Goal: Transaction & Acquisition: Purchase product/service

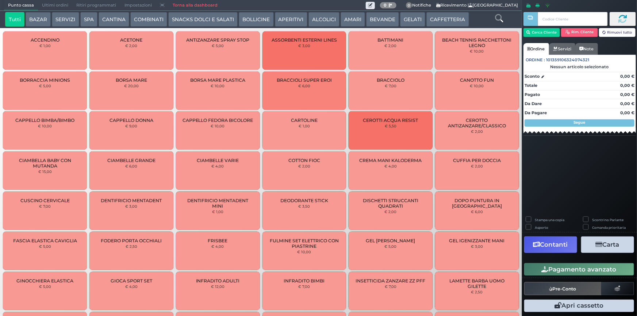
click at [429, 22] on button "CAFFETTERIA" at bounding box center [447, 19] width 42 height 15
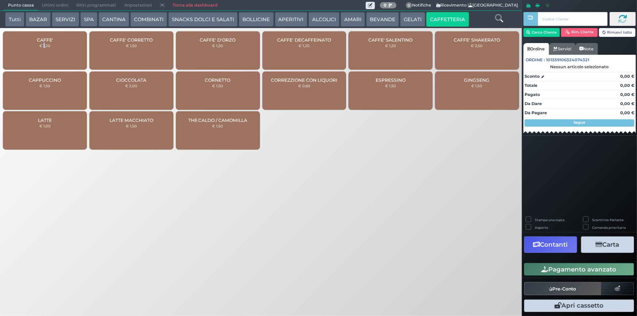
click at [45, 43] on div "CAFFE' € 1,20" at bounding box center [45, 50] width 84 height 38
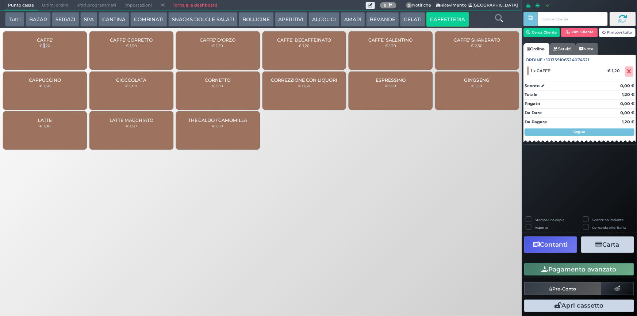
click at [315, 16] on button "ALCOLICI" at bounding box center [323, 19] width 31 height 15
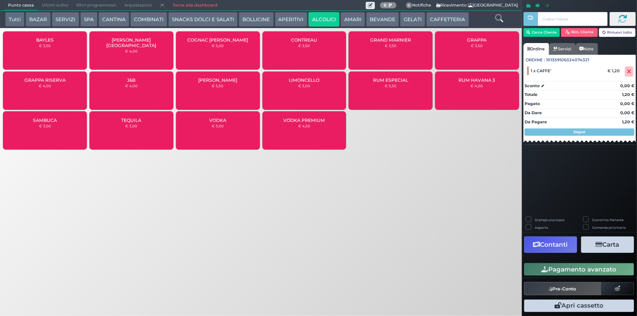
click at [51, 88] on div "GRAPPA RISERVA € 4,00" at bounding box center [45, 91] width 84 height 38
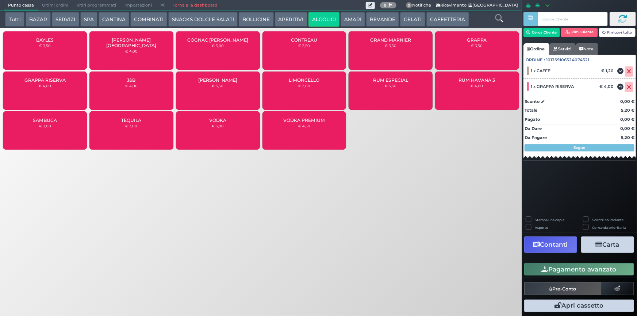
click at [567, 270] on button "Pagamento avanzato" at bounding box center [579, 269] width 110 height 12
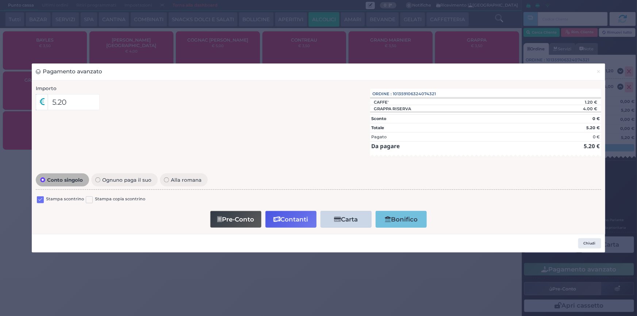
click at [40, 200] on label at bounding box center [40, 199] width 7 height 7
click at [0, 0] on input "checkbox" at bounding box center [0, 0] width 0 height 0
click at [297, 220] on button "Contanti" at bounding box center [290, 219] width 51 height 16
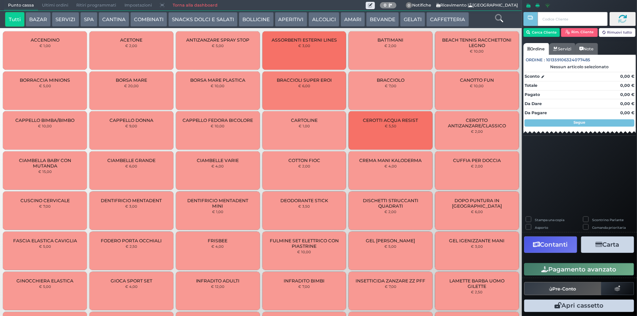
click at [435, 17] on button "CAFFETTERIA" at bounding box center [447, 19] width 42 height 15
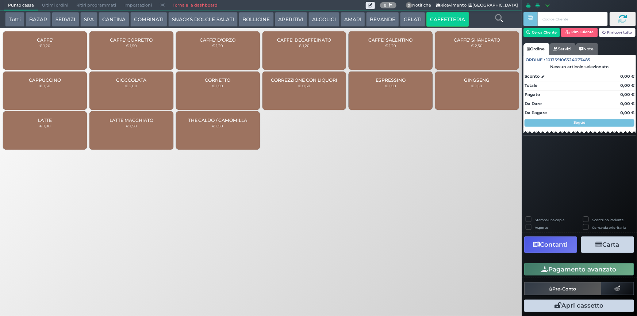
click at [64, 54] on div "CAFFE' € 1,20" at bounding box center [45, 50] width 84 height 38
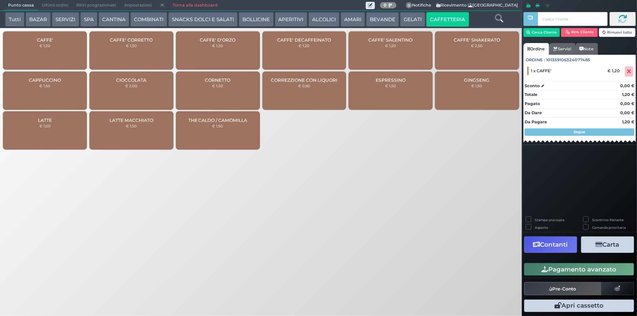
click at [69, 53] on div "CAFFE' € 1,20" at bounding box center [45, 50] width 84 height 38
click at [592, 266] on button "Pagamento avanzato" at bounding box center [579, 269] width 110 height 12
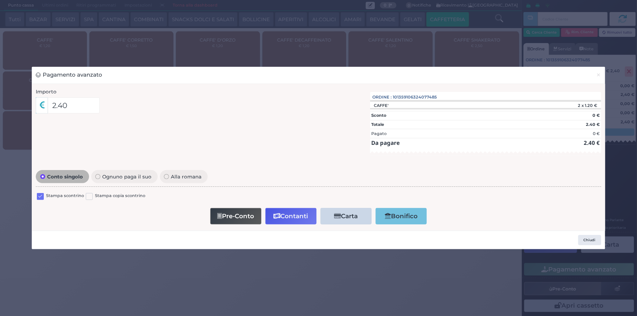
click at [43, 194] on label at bounding box center [40, 196] width 7 height 7
click at [0, 0] on input "checkbox" at bounding box center [0, 0] width 0 height 0
click at [289, 214] on button "Contanti" at bounding box center [290, 216] width 51 height 16
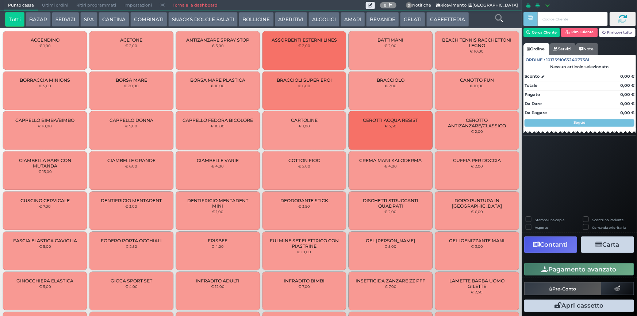
click at [49, 3] on span "Ultimi ordini" at bounding box center [55, 5] width 34 height 10
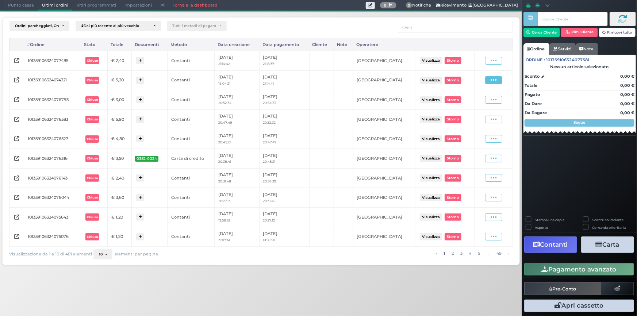
click at [492, 82] on icon at bounding box center [494, 80] width 6 height 7
click at [475, 101] on span "Ristampa Pre-Conto" at bounding box center [477, 101] width 30 height 12
click at [491, 62] on span at bounding box center [493, 61] width 17 height 8
click at [482, 82] on span "Ristampa Pre-Conto" at bounding box center [477, 82] width 30 height 12
click at [28, 3] on span "Punto cassa" at bounding box center [21, 5] width 34 height 10
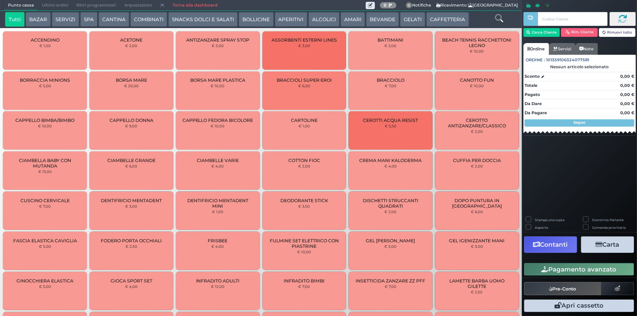
click at [346, 22] on button "AMARI" at bounding box center [353, 19] width 24 height 15
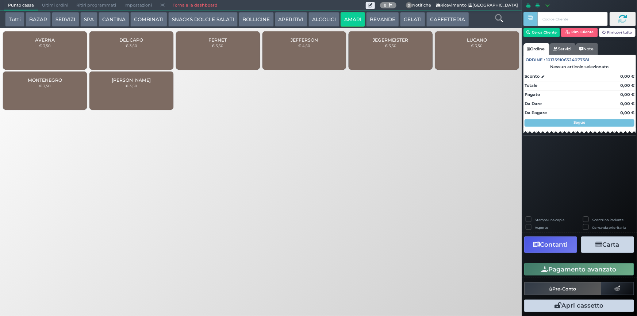
click at [312, 19] on button "ALCOLICI" at bounding box center [323, 19] width 31 height 15
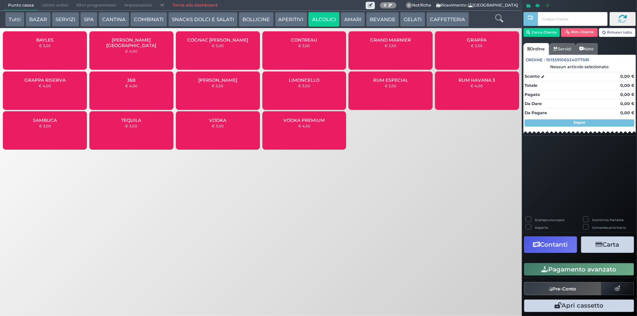
click at [311, 49] on div "CONTREAU € 3,50" at bounding box center [304, 50] width 84 height 38
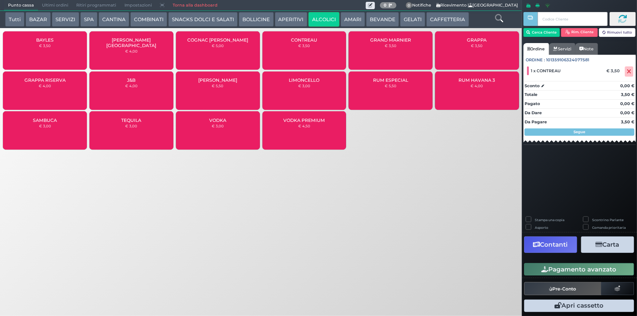
click at [355, 22] on button "AMARI" at bounding box center [353, 19] width 24 height 15
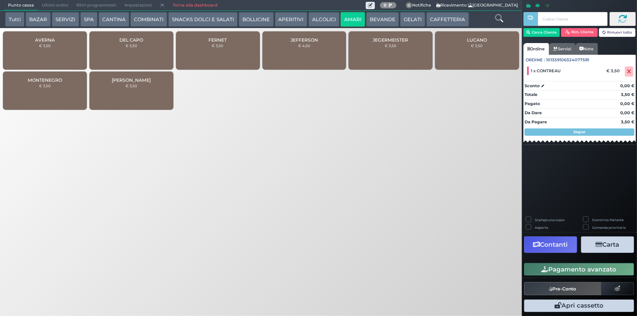
click at [134, 49] on div "DEL CAPO € 3,50" at bounding box center [131, 50] width 84 height 38
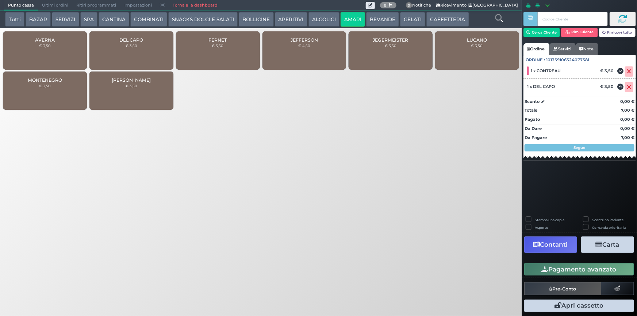
click at [588, 269] on button "Pagamento avanzato" at bounding box center [579, 269] width 110 height 12
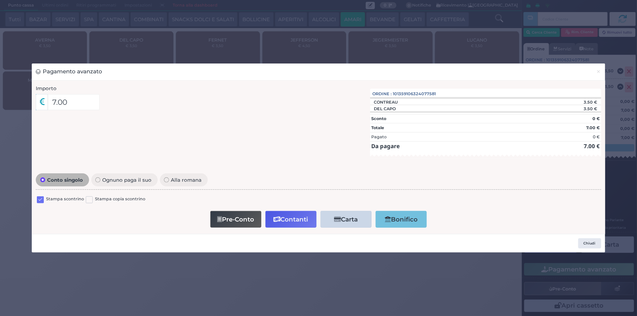
click at [43, 200] on label at bounding box center [40, 199] width 7 height 7
click at [0, 0] on input "checkbox" at bounding box center [0, 0] width 0 height 0
click at [289, 221] on button "Contanti" at bounding box center [290, 219] width 51 height 16
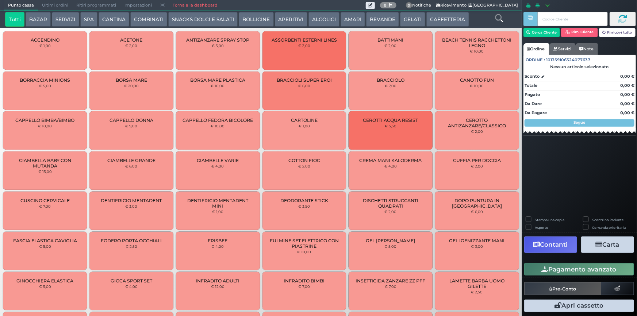
click at [47, 7] on span "Ultimi ordini" at bounding box center [55, 5] width 34 height 10
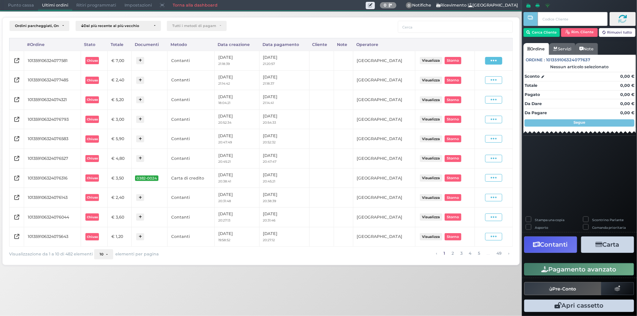
click at [489, 63] on span at bounding box center [493, 61] width 17 height 8
click at [473, 81] on span "Ristampa Pre-Conto" at bounding box center [477, 82] width 30 height 12
click at [18, 8] on span "Punto cassa" at bounding box center [21, 5] width 34 height 10
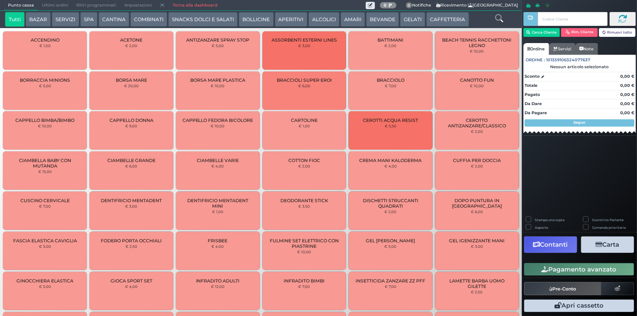
click at [317, 18] on button "ALCOLICI" at bounding box center [323, 19] width 31 height 15
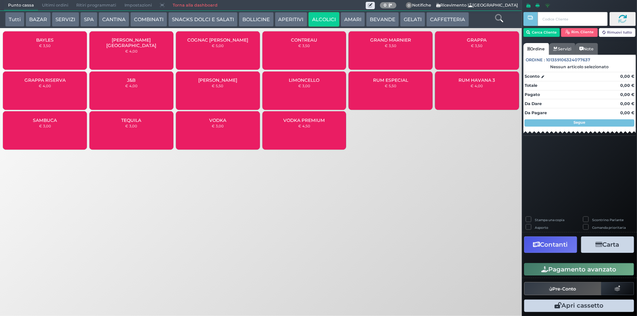
click at [44, 87] on small "€ 4,00" at bounding box center [45, 86] width 12 height 4
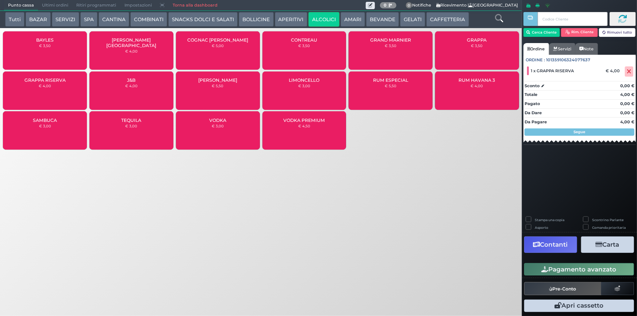
click at [584, 274] on button "Pagamento avanzato" at bounding box center [579, 269] width 110 height 12
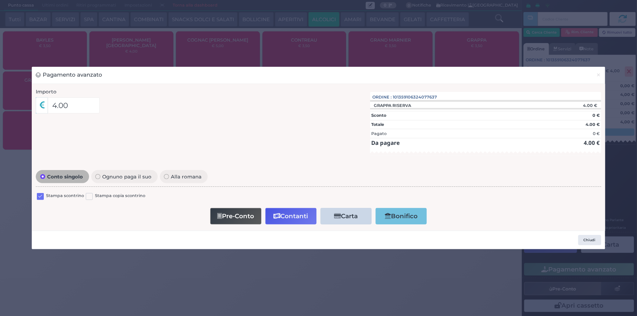
click at [43, 195] on label at bounding box center [40, 196] width 7 height 7
click at [0, 0] on input "checkbox" at bounding box center [0, 0] width 0 height 0
click at [299, 221] on button "Contanti" at bounding box center [290, 216] width 51 height 16
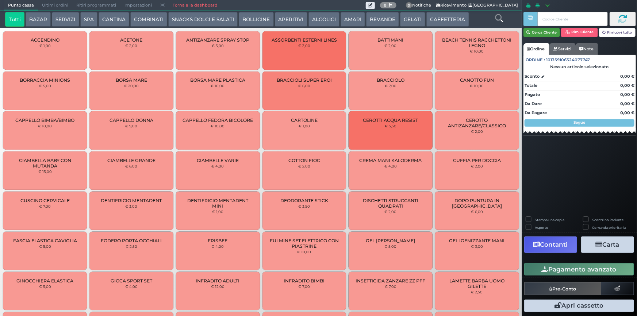
click at [555, 35] on button "Cerca Cliente" at bounding box center [541, 32] width 37 height 9
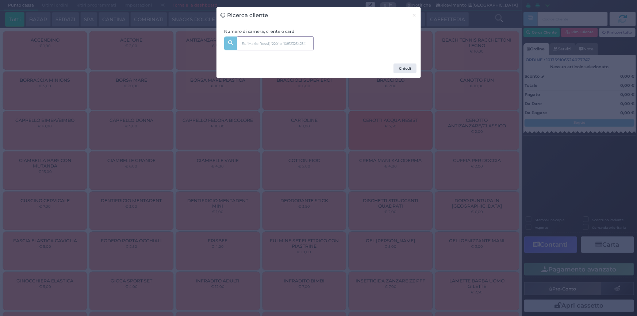
click at [291, 46] on input "text" at bounding box center [275, 43] width 77 height 14
type input "233"
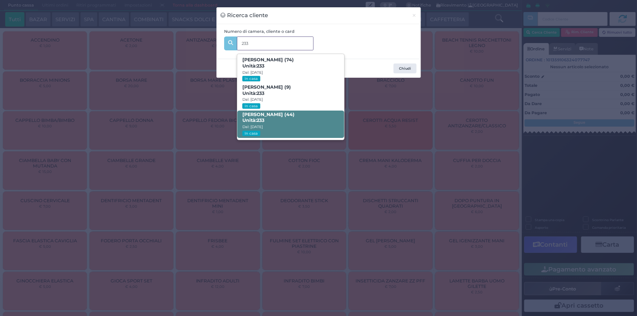
click at [280, 124] on span "FRANCESCA SERAFINI (44) Unità: 233 Dal: 07/09/2025 In casa" at bounding box center [290, 124] width 107 height 27
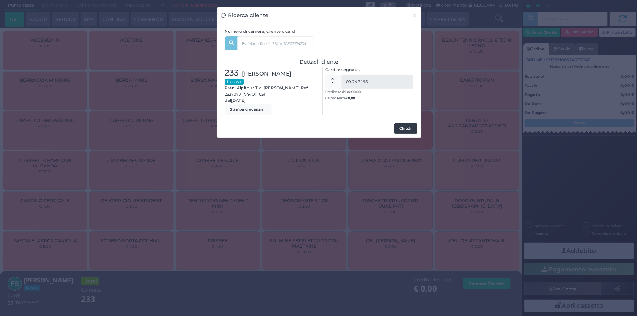
click at [405, 128] on button "Chiudi" at bounding box center [405, 128] width 23 height 10
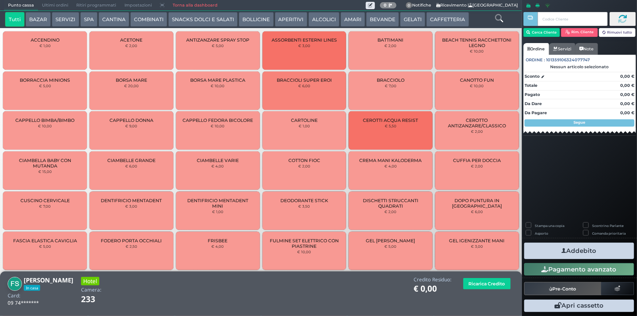
click at [319, 20] on button "ALCOLICI" at bounding box center [323, 19] width 31 height 15
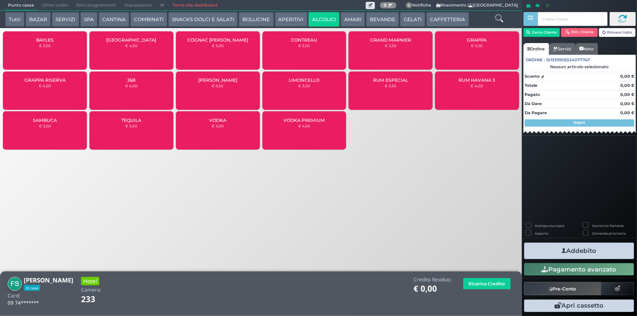
click at [149, 22] on button "COMBINATI" at bounding box center [148, 19] width 37 height 15
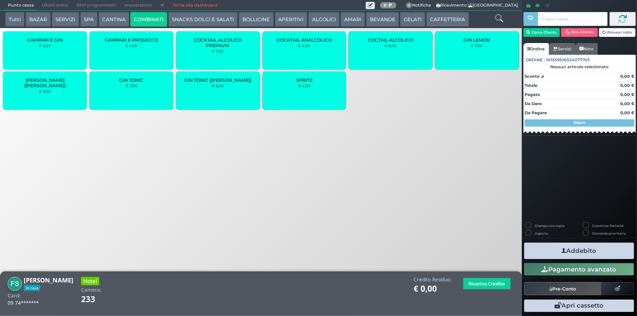
click at [301, 90] on div "SPRITZ € 4,50" at bounding box center [304, 91] width 84 height 38
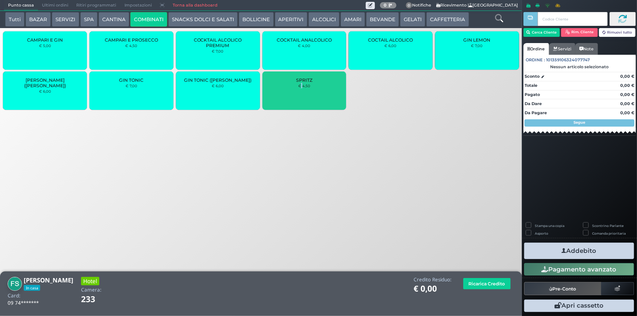
click at [301, 90] on div "SPRITZ € 4,50" at bounding box center [304, 91] width 84 height 38
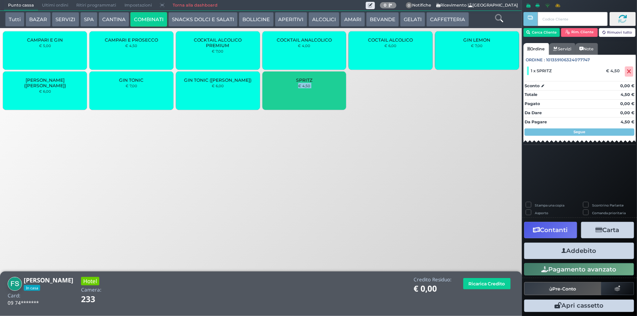
click at [301, 90] on div "SPRITZ € 4,50" at bounding box center [304, 91] width 84 height 38
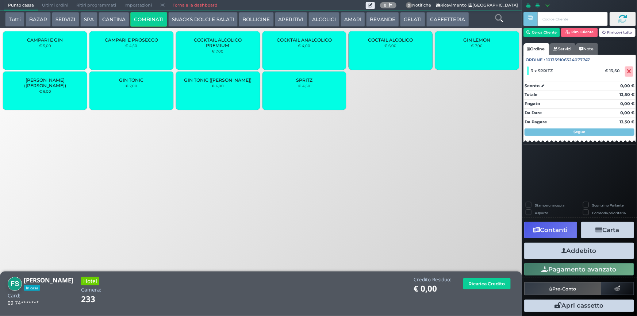
click at [384, 53] on div "COCTAIL ALCOLICO € 6,00" at bounding box center [391, 50] width 84 height 38
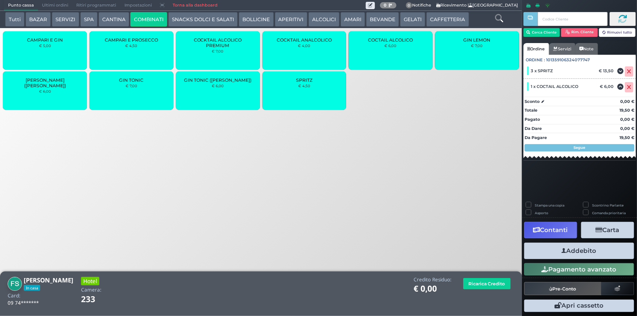
click at [384, 53] on div "COCTAIL ALCOLICO € 6,00" at bounding box center [391, 50] width 84 height 38
click at [584, 252] on button "Addebito" at bounding box center [579, 251] width 110 height 16
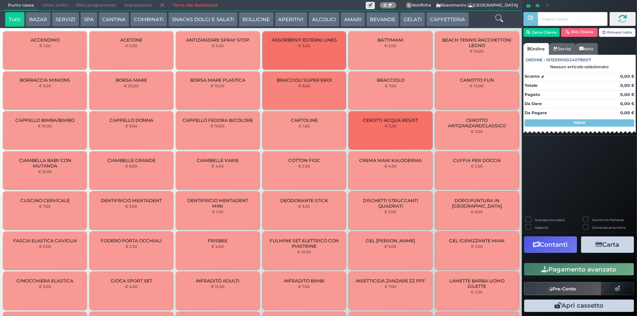
click at [443, 21] on button "CAFFETTERIA" at bounding box center [447, 19] width 42 height 15
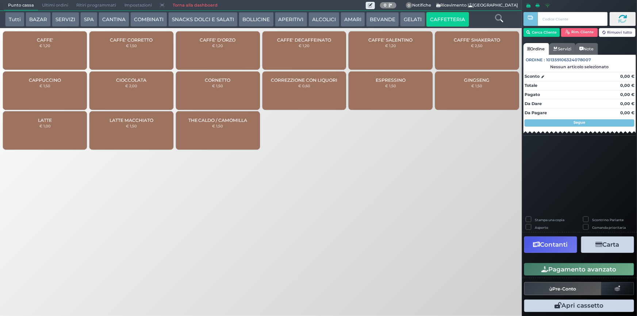
click at [41, 51] on div "CAFFE' € 1,20" at bounding box center [45, 50] width 84 height 38
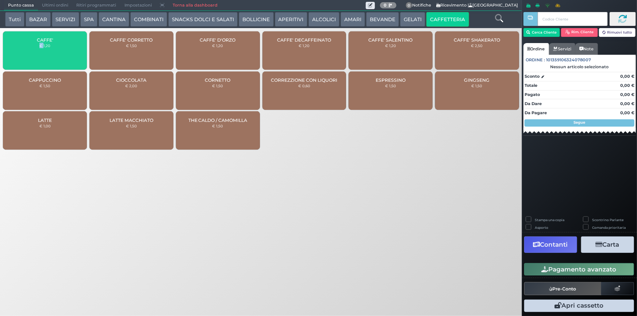
click at [41, 51] on div "CAFFE' € 1,20" at bounding box center [45, 50] width 84 height 38
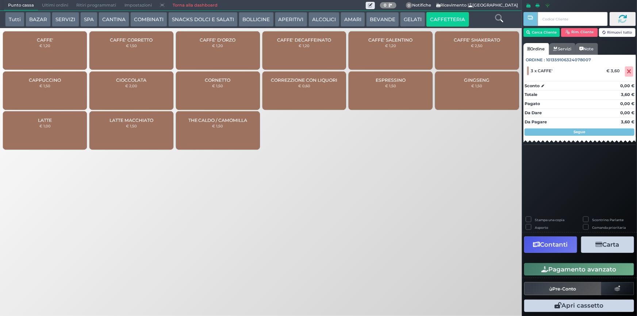
click at [297, 49] on div "CAFFE' DECAFFEINATO € 1,20" at bounding box center [304, 50] width 84 height 38
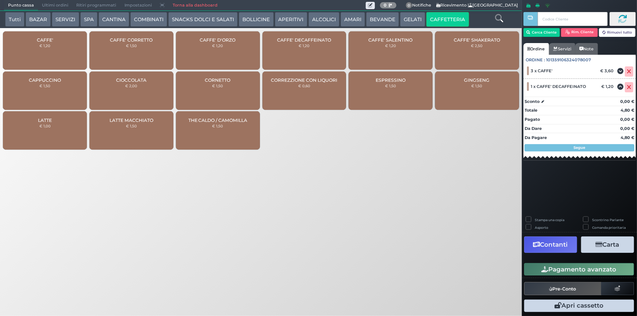
click at [586, 269] on button "Pagamento avanzato" at bounding box center [579, 269] width 110 height 12
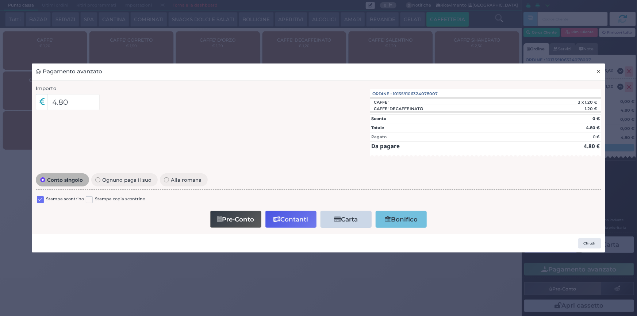
click at [600, 73] on span "×" at bounding box center [598, 72] width 5 height 8
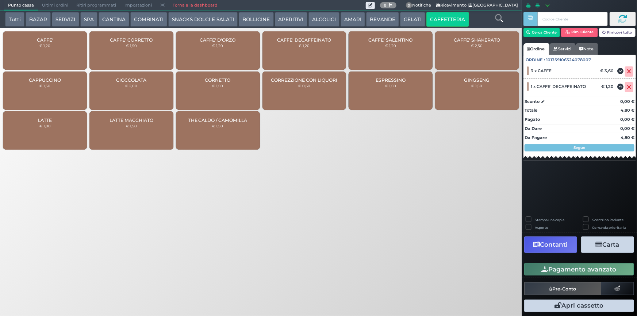
click at [384, 16] on button "BEVANDE" at bounding box center [382, 19] width 33 height 15
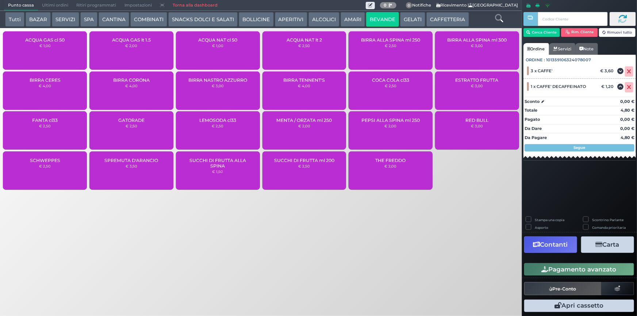
click at [583, 271] on button "Pagamento avanzato" at bounding box center [579, 269] width 110 height 12
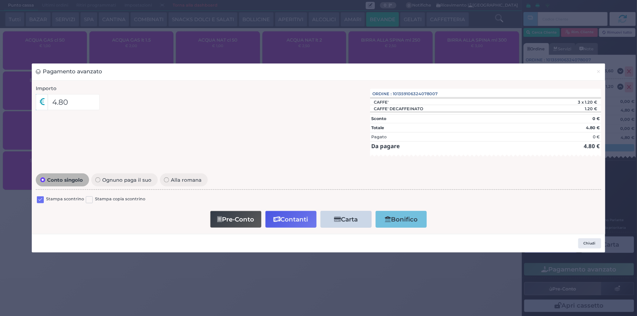
click at [41, 200] on label at bounding box center [40, 199] width 7 height 7
click at [0, 0] on input "checkbox" at bounding box center [0, 0] width 0 height 0
click at [307, 219] on button "Contanti" at bounding box center [290, 219] width 51 height 16
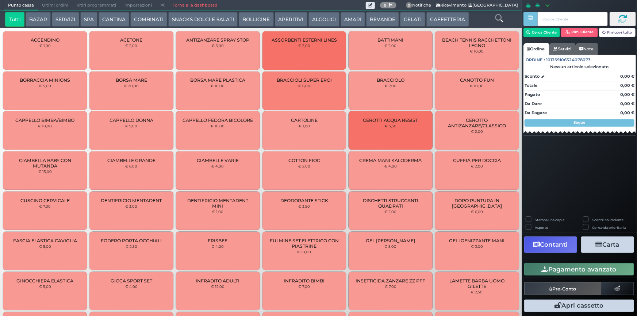
click at [49, 1] on span "Ultimi ordini" at bounding box center [55, 5] width 34 height 10
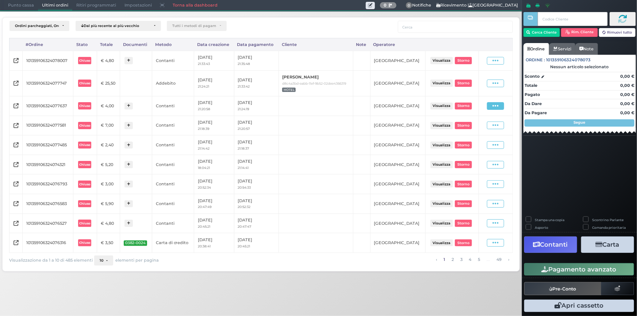
click at [493, 105] on icon at bounding box center [495, 106] width 6 height 7
click at [477, 127] on span "Ristampa Pre-Conto" at bounding box center [480, 127] width 30 height 12
click at [494, 62] on icon at bounding box center [495, 60] width 6 height 7
click at [486, 83] on span "Ristampa Pre-Conto" at bounding box center [480, 82] width 30 height 12
click at [28, 8] on span "Punto cassa" at bounding box center [21, 5] width 34 height 10
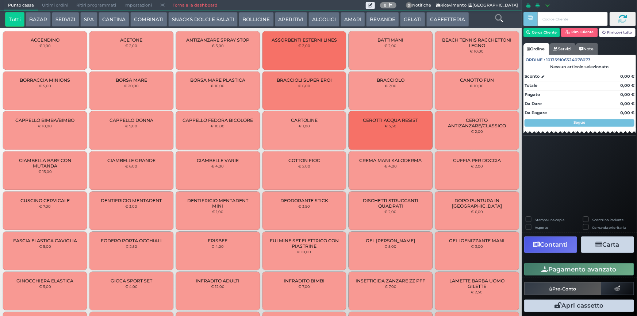
click at [375, 23] on button "BEVANDE" at bounding box center [382, 19] width 33 height 15
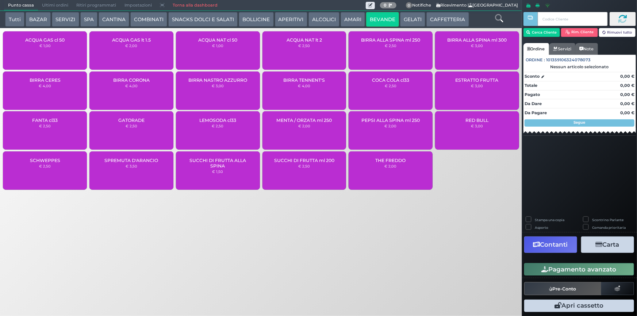
click at [309, 46] on small "€ 2,50" at bounding box center [304, 45] width 12 height 4
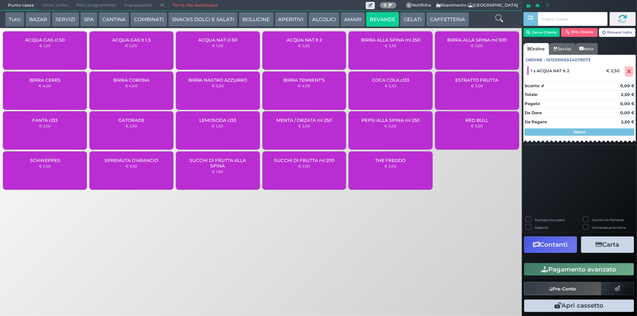
click at [560, 271] on button "Pagamento avanzato" at bounding box center [579, 269] width 110 height 12
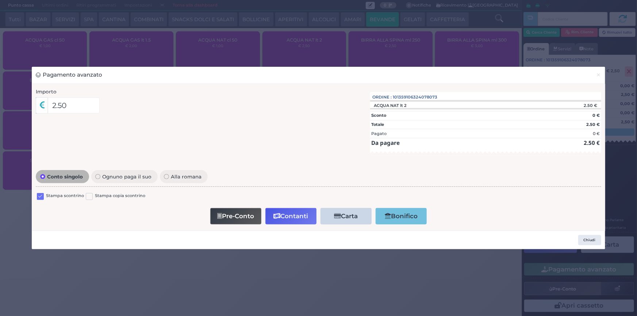
click at [46, 197] on label "Stampa scontrino" at bounding box center [65, 196] width 38 height 7
click at [42, 195] on label at bounding box center [40, 196] width 7 height 7
click at [0, 0] on input "checkbox" at bounding box center [0, 0] width 0 height 0
click at [298, 221] on button "Contanti" at bounding box center [290, 216] width 51 height 16
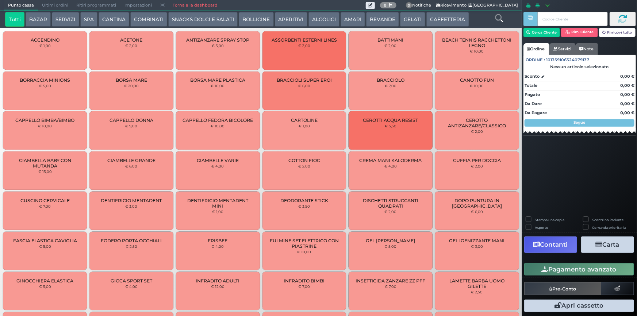
click at [45, 5] on span "Ultimi ordini" at bounding box center [55, 5] width 34 height 10
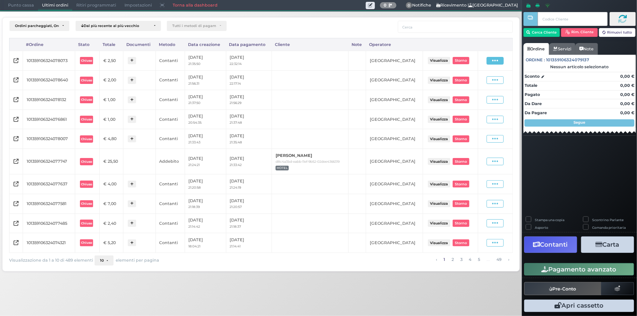
click at [487, 61] on span at bounding box center [495, 61] width 17 height 8
click at [479, 85] on span "Ristampa Pre-Conto" at bounding box center [479, 82] width 30 height 12
click at [23, 5] on span "Punto cassa" at bounding box center [21, 5] width 34 height 10
